Goal: Find specific page/section: Find specific page/section

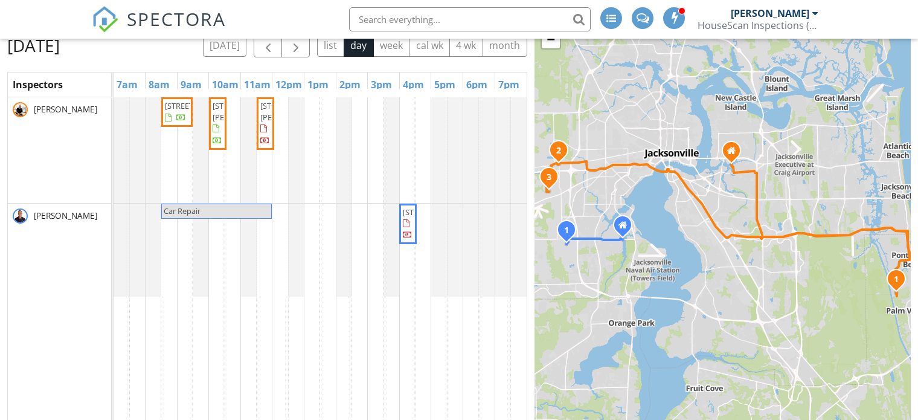
click at [421, 21] on input "text" at bounding box center [470, 19] width 242 height 24
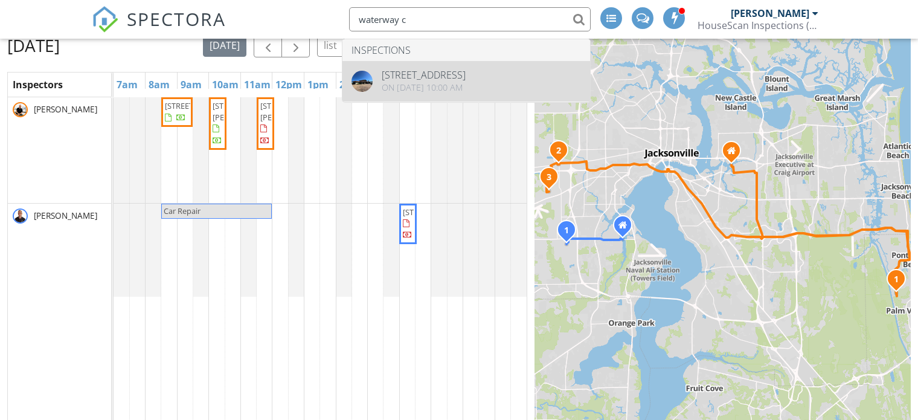
type input "waterway c"
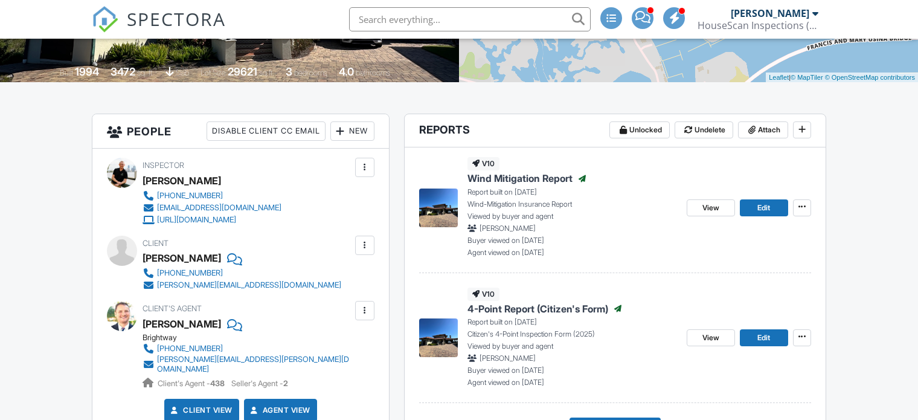
scroll to position [242, 0]
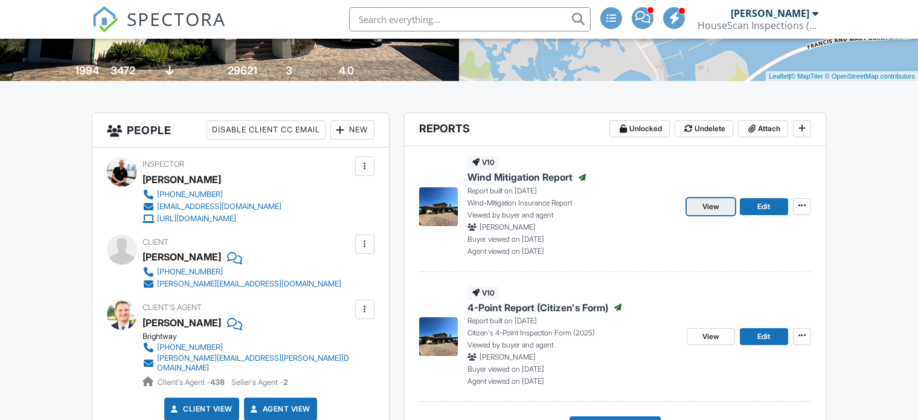
click at [713, 204] on span "View" at bounding box center [711, 207] width 17 height 12
